Goal: Information Seeking & Learning: Learn about a topic

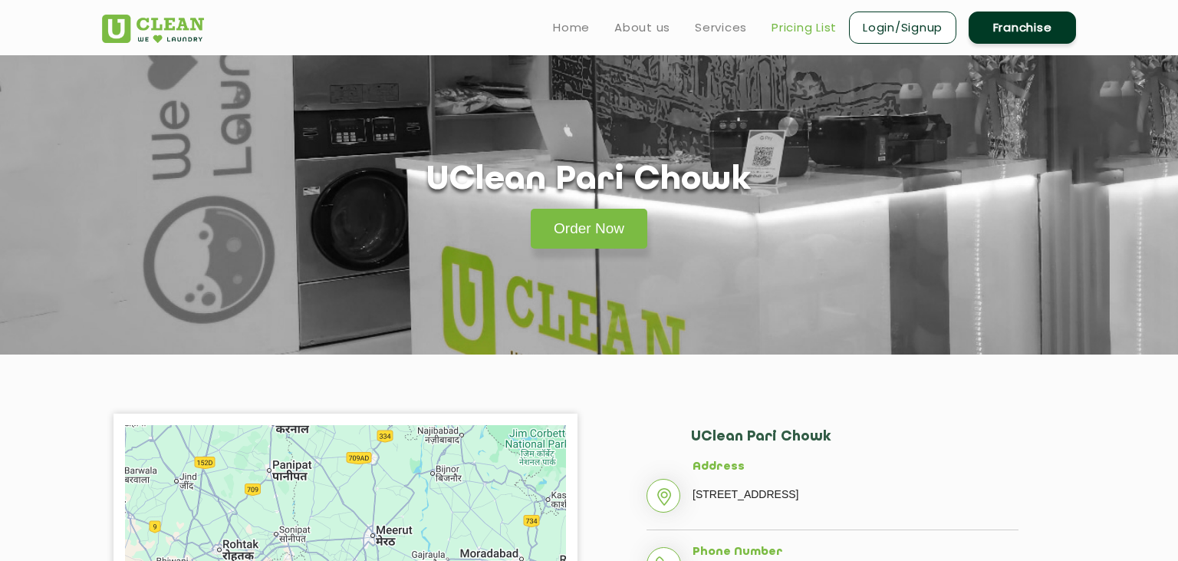
click at [795, 25] on link "Pricing List" at bounding box center [804, 27] width 65 height 18
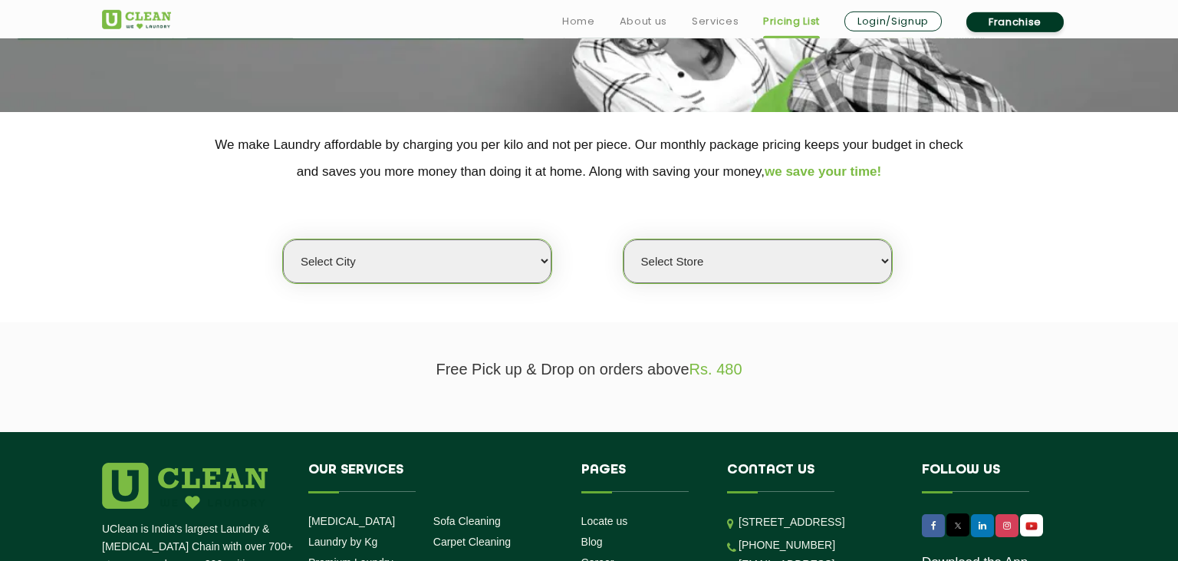
scroll to position [242, 0]
select select "193"
click option "Gandhidham" at bounding box center [0, 0] width 0 height 0
click at [428, 259] on select "Select city [GEOGRAPHIC_DATA] [GEOGRAPHIC_DATA] [GEOGRAPHIC_DATA] [GEOGRAPHIC_D…" at bounding box center [417, 261] width 268 height 44
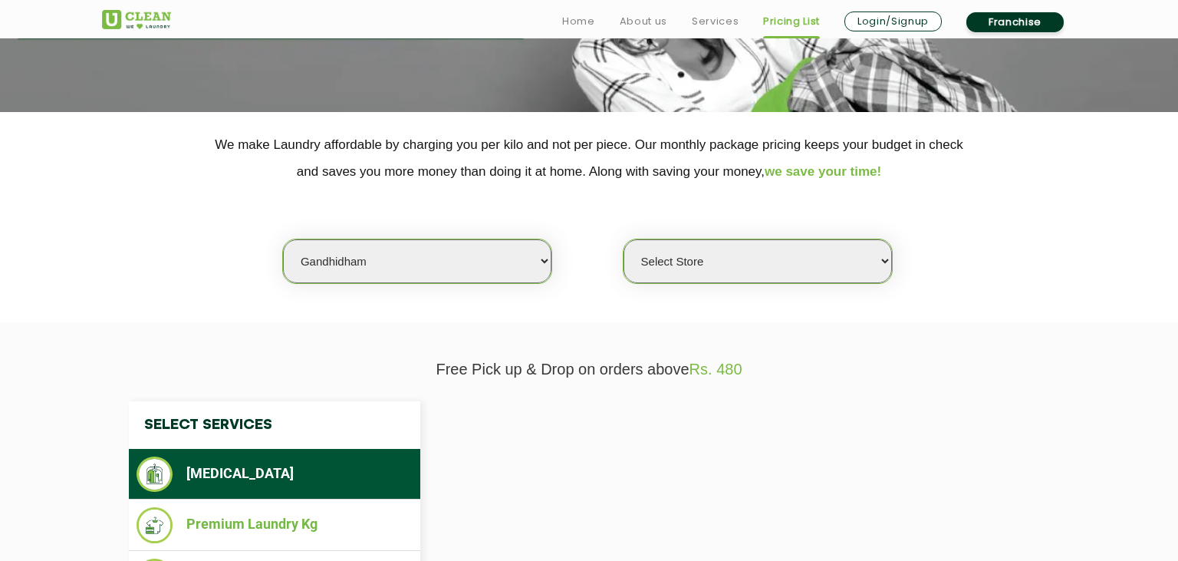
select select "0"
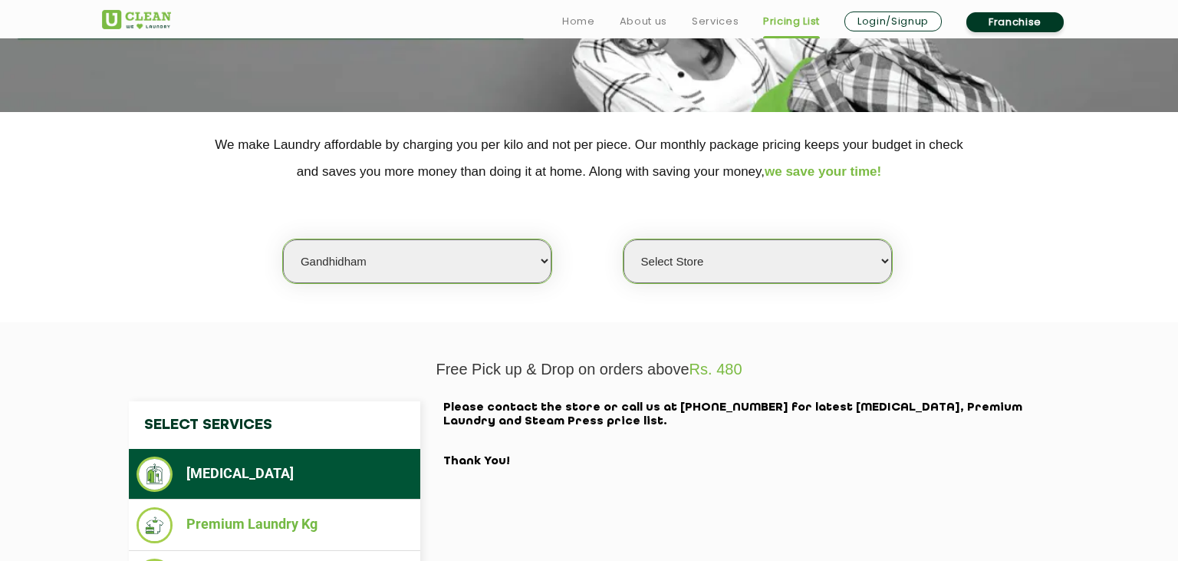
click at [283, 239] on select "Select city [GEOGRAPHIC_DATA] [GEOGRAPHIC_DATA] [GEOGRAPHIC_DATA] [GEOGRAPHIC_D…" at bounding box center [417, 261] width 268 height 44
select select "116"
click option "[PERSON_NAME]" at bounding box center [0, 0] width 0 height 0
click at [400, 258] on select "Select city [GEOGRAPHIC_DATA] [GEOGRAPHIC_DATA] [GEOGRAPHIC_DATA] [GEOGRAPHIC_D…" at bounding box center [417, 261] width 268 height 44
select select "0"
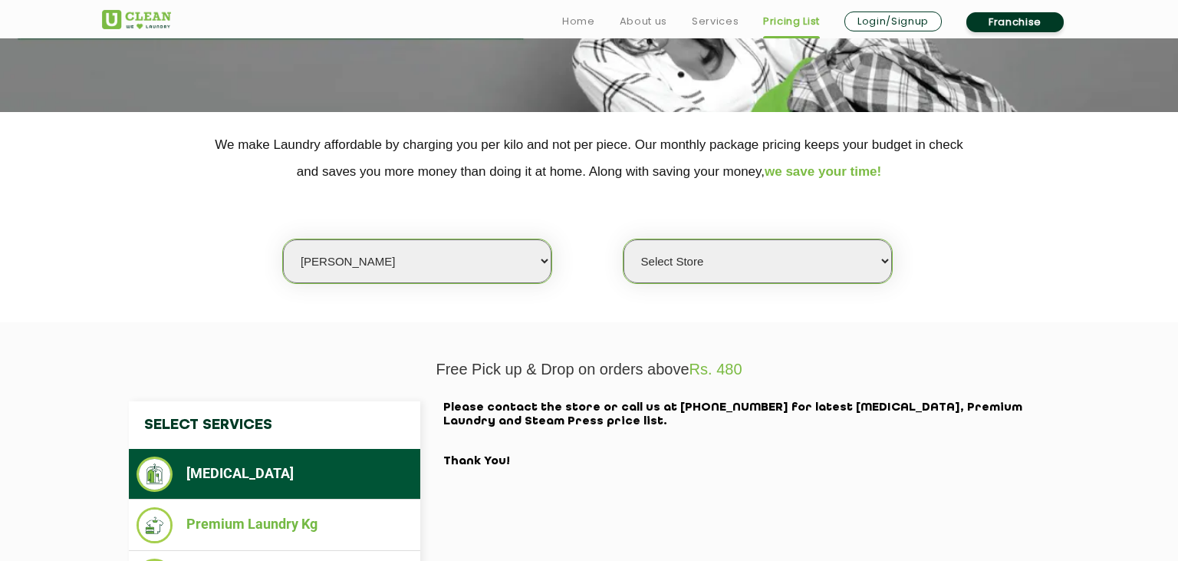
click at [283, 239] on select "Select city [GEOGRAPHIC_DATA] [GEOGRAPHIC_DATA] [GEOGRAPHIC_DATA] [GEOGRAPHIC_D…" at bounding box center [417, 261] width 268 height 44
select select "36"
click option "Panchkula" at bounding box center [0, 0] width 0 height 0
click at [851, 299] on section "We make Laundry affordable by charging you per kilo and not per piece. Our mont…" at bounding box center [589, 217] width 1178 height 210
select select "0"
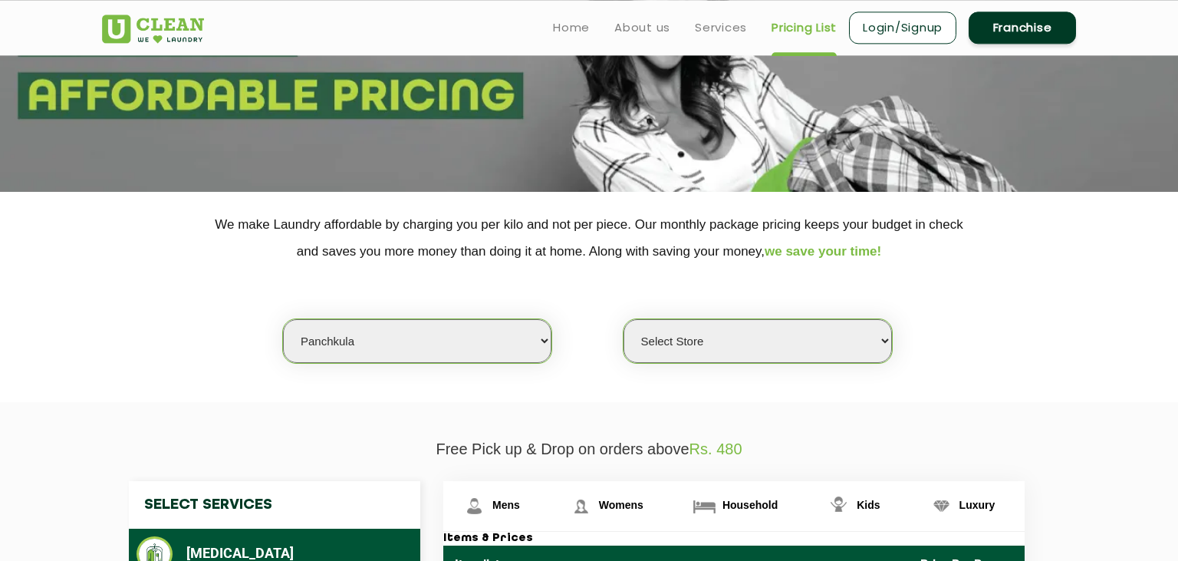
scroll to position [163, 0]
click at [283, 319] on select "Select city [GEOGRAPHIC_DATA] [GEOGRAPHIC_DATA] [GEOGRAPHIC_DATA] [GEOGRAPHIC_D…" at bounding box center [417, 341] width 268 height 44
select select "3"
click option "Noida" at bounding box center [0, 0] width 0 height 0
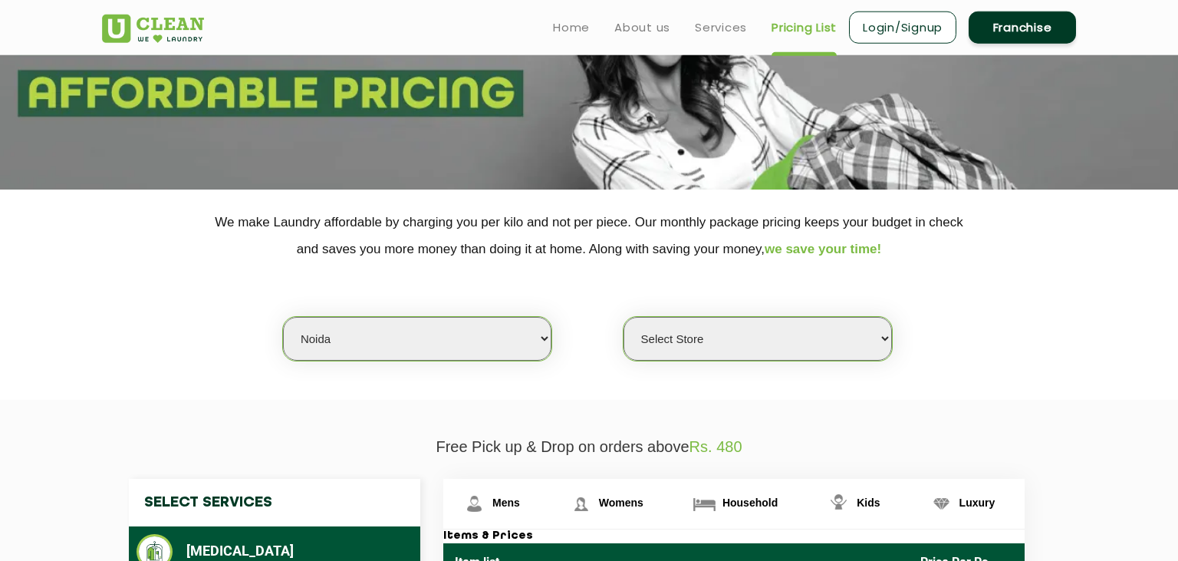
scroll to position [166, 0]
click at [624, 316] on select "Select Store [GEOGRAPHIC_DATA] [GEOGRAPHIC_DATA] [GEOGRAPHIC_DATA] [GEOGRAPHIC_…" at bounding box center [758, 338] width 268 height 44
select select "420"
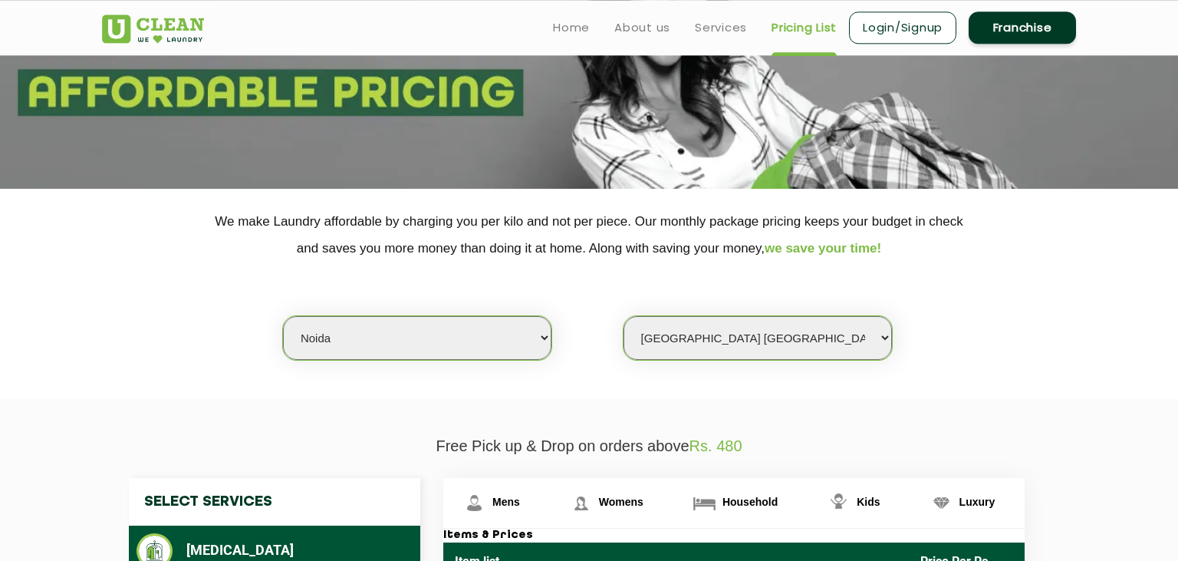
click option "[GEOGRAPHIC_DATA] [GEOGRAPHIC_DATA]" at bounding box center [0, 0] width 0 height 0
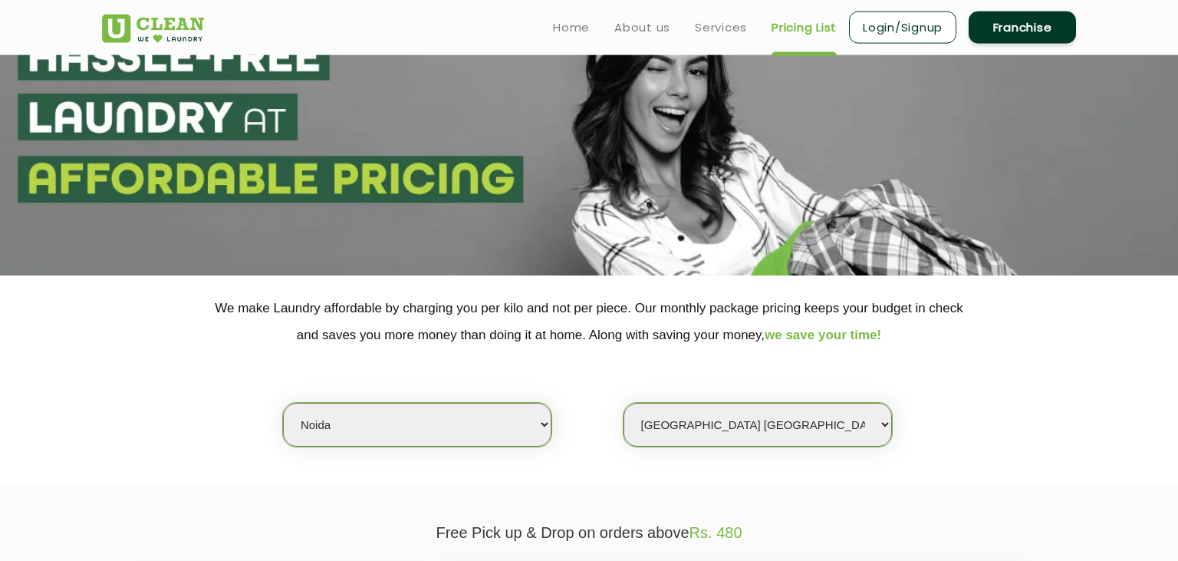
scroll to position [0, 0]
